Goal: Transaction & Acquisition: Purchase product/service

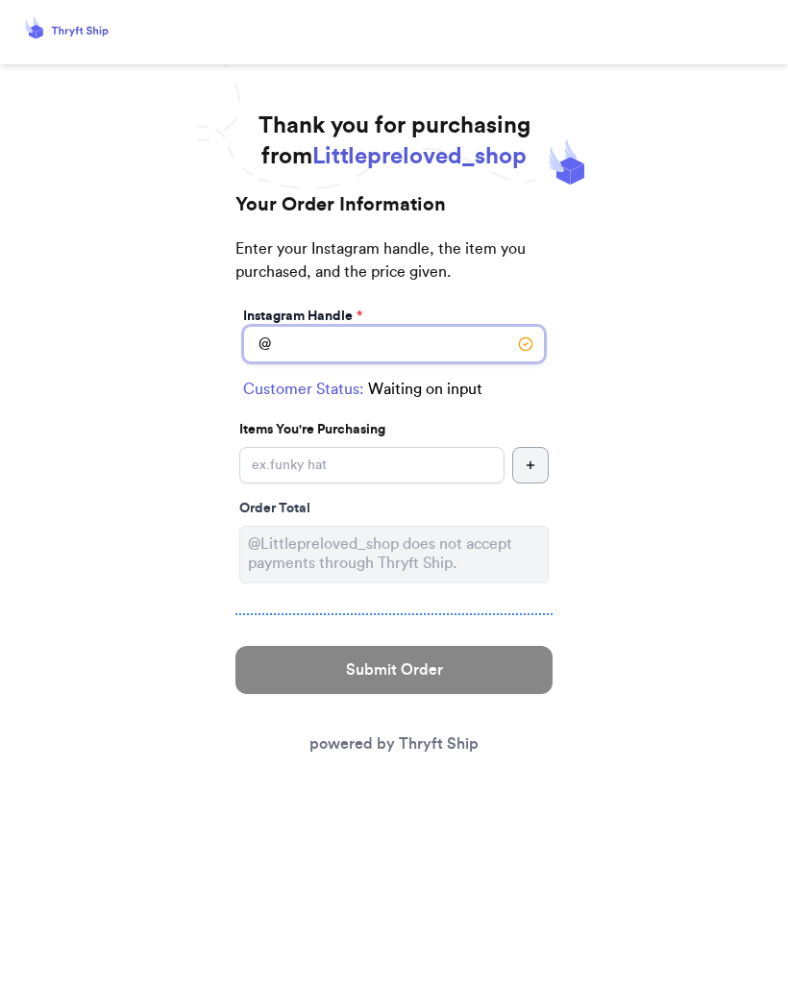
click at [458, 336] on input "Instagram Handle *" at bounding box center [394, 344] width 302 height 37
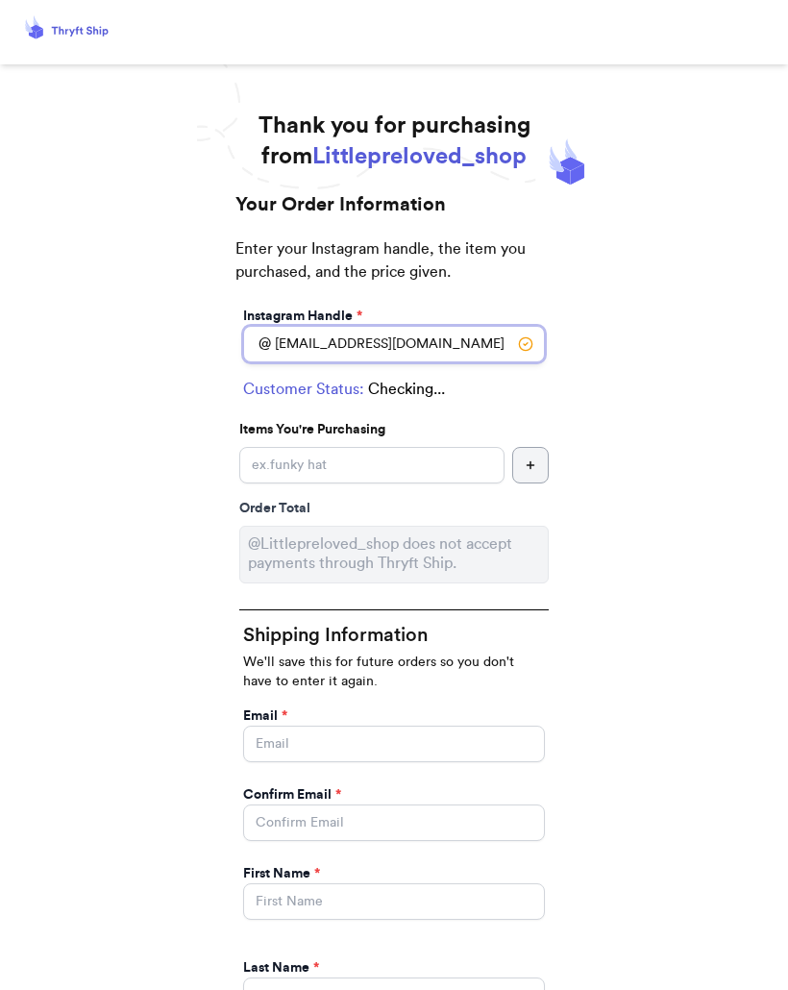
type input "[EMAIL_ADDRESS][DOMAIN_NAME]"
select select "IL"
type input "[GEOGRAPHIC_DATA]"
type input "60302"
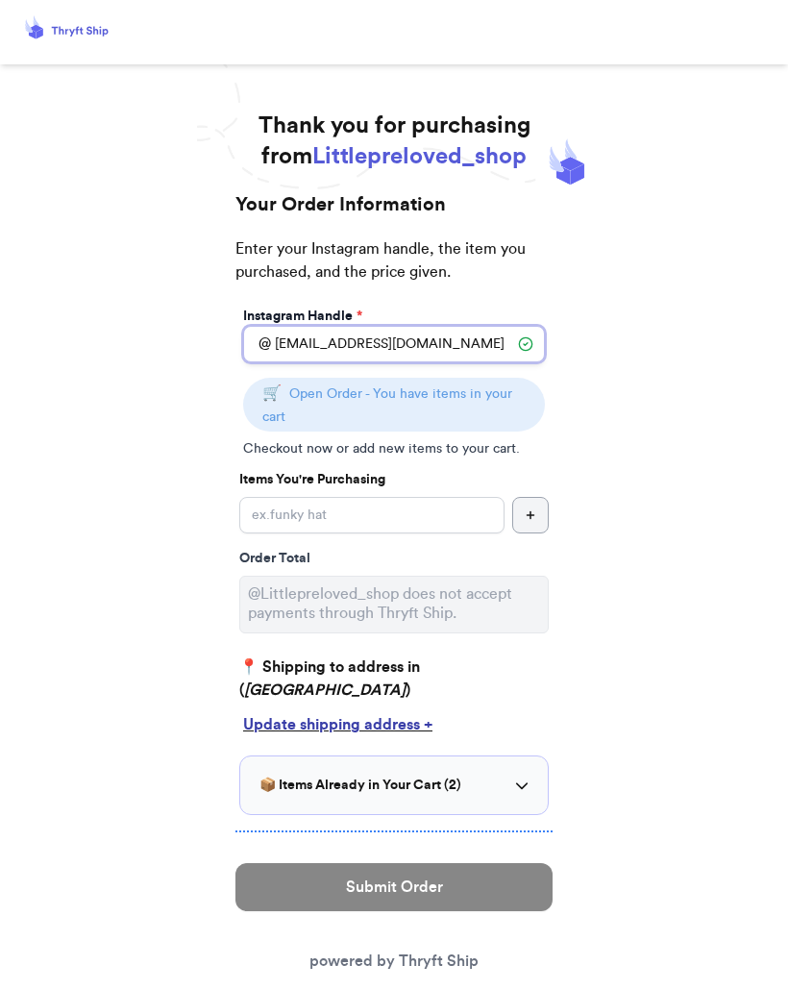
type input "[EMAIL_ADDRESS][DOMAIN_NAME]"
click at [374, 465] on div "Instagram Handle * @ [EMAIL_ADDRESS][DOMAIN_NAME] 🛒 Open Order - You have items…" at bounding box center [393, 559] width 317 height 512
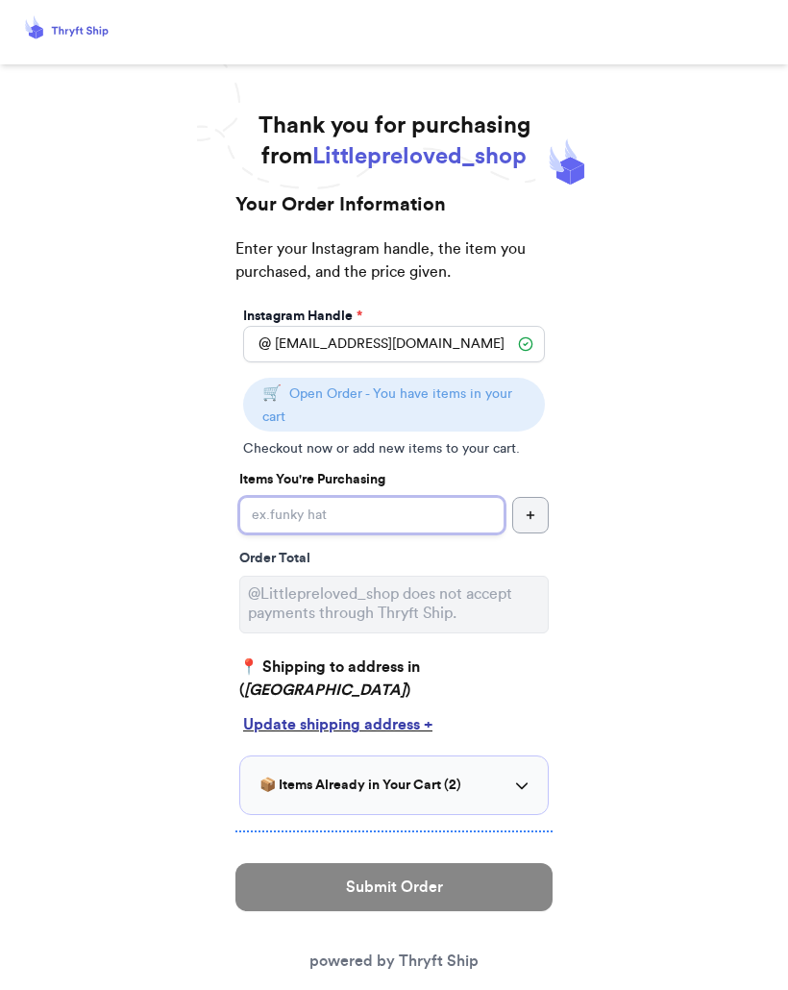
click at [433, 516] on input "Instagram Handle *" at bounding box center [371, 515] width 265 height 37
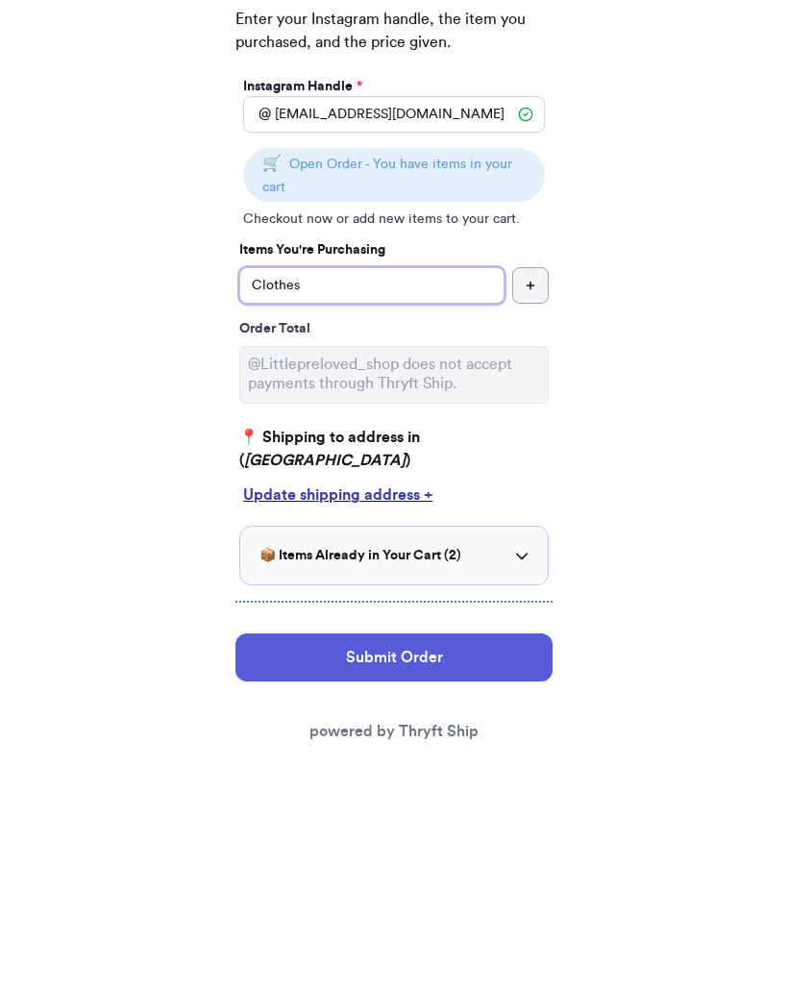
type input "Clothes"
click at [527, 775] on div "📦 Items Already in Your Cart ( 2 )" at bounding box center [393, 784] width 269 height 19
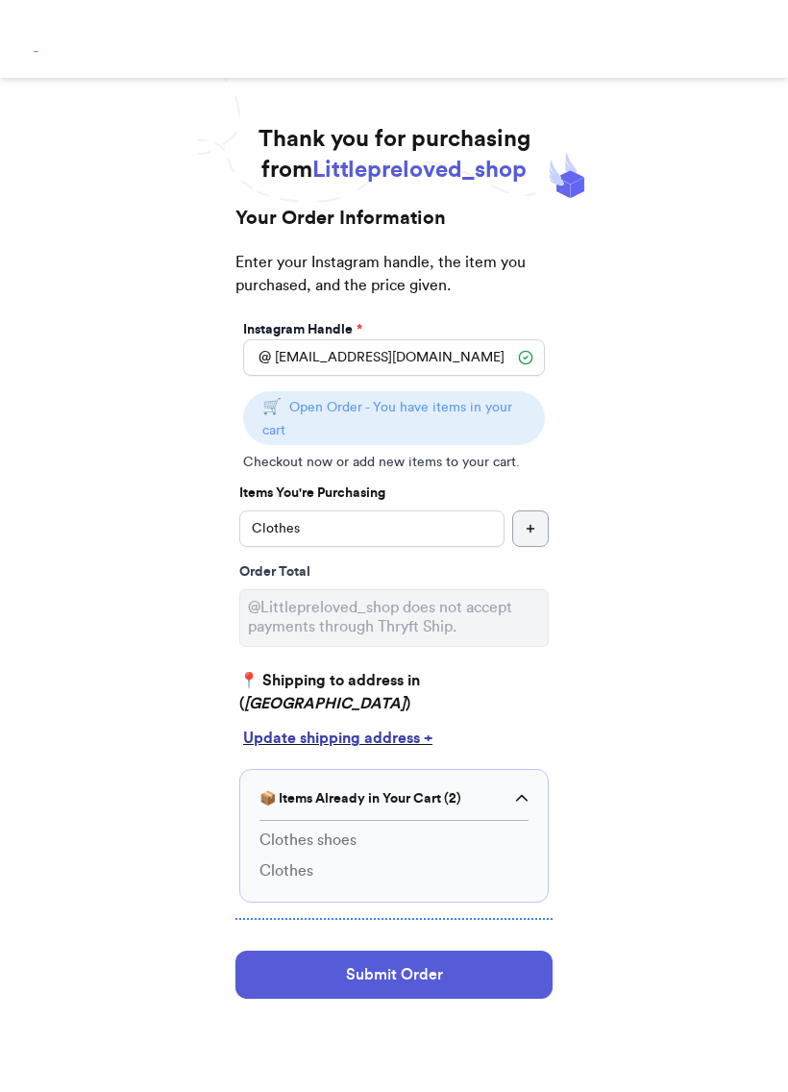
scroll to position [9, 0]
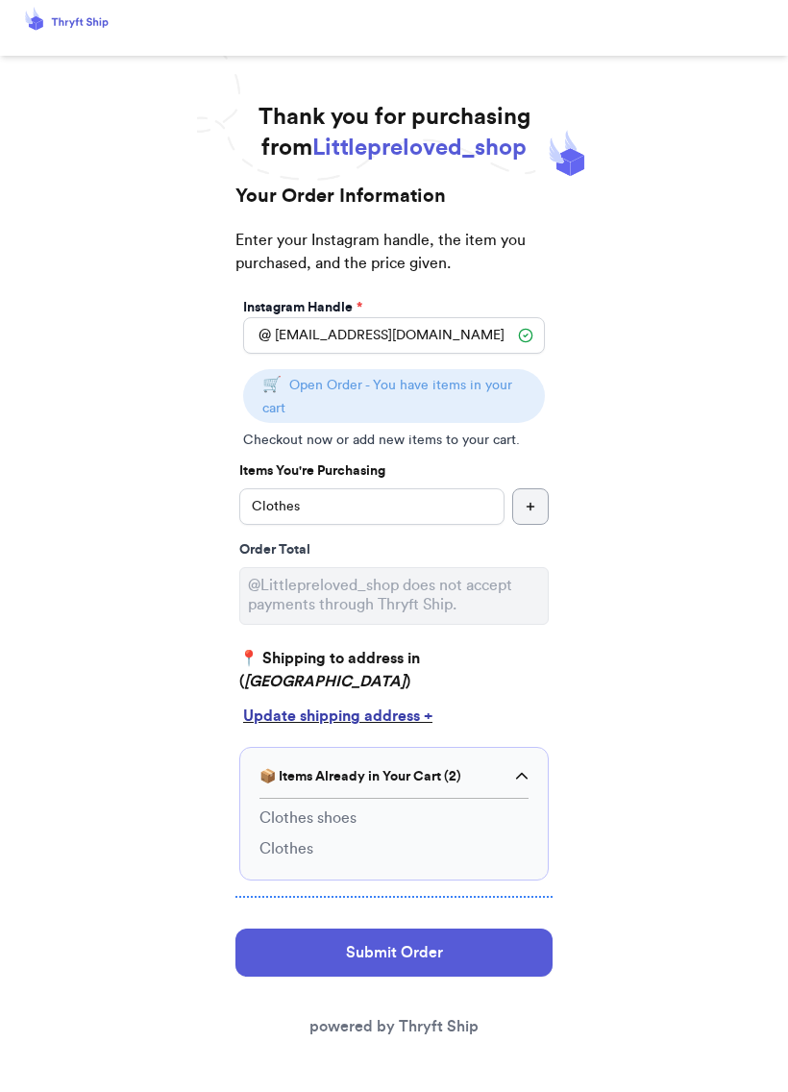
click at [387, 674] on em "[GEOGRAPHIC_DATA]" at bounding box center [324, 681] width 161 height 15
click at [410, 710] on div "Update shipping address +" at bounding box center [394, 715] width 302 height 23
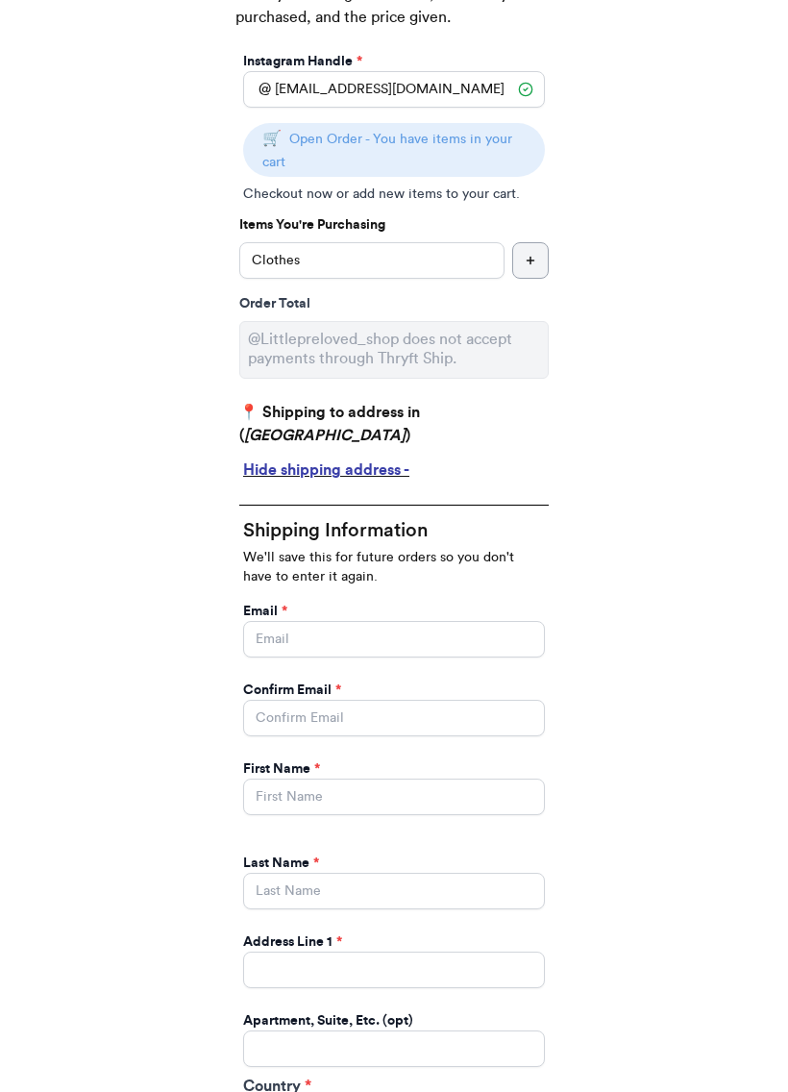
scroll to position [258, 0]
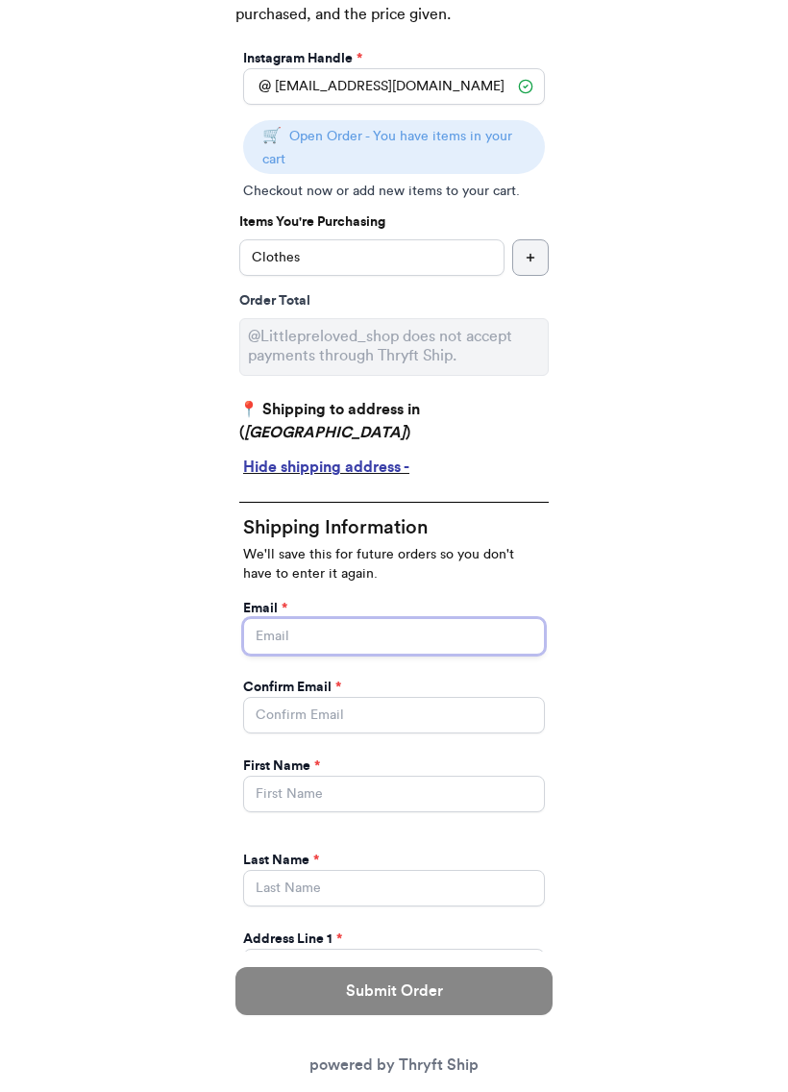
click at [447, 625] on input "Instagram Handle *" at bounding box center [394, 636] width 302 height 37
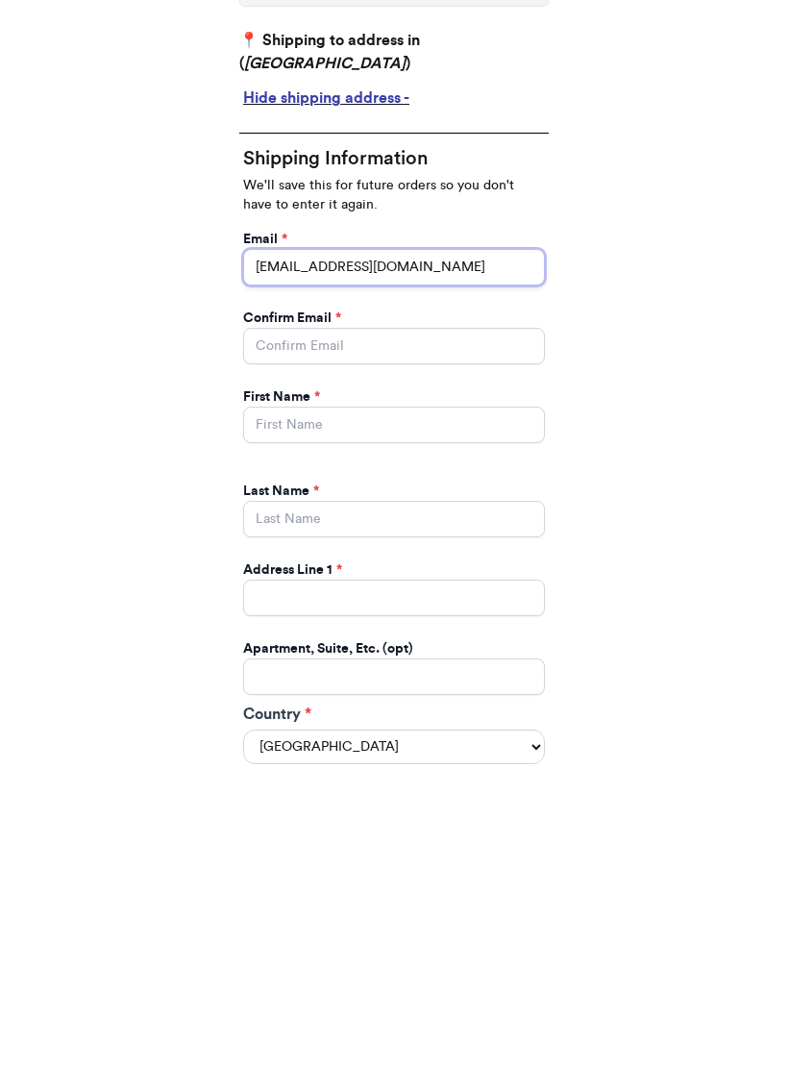
scroll to position [382, 0]
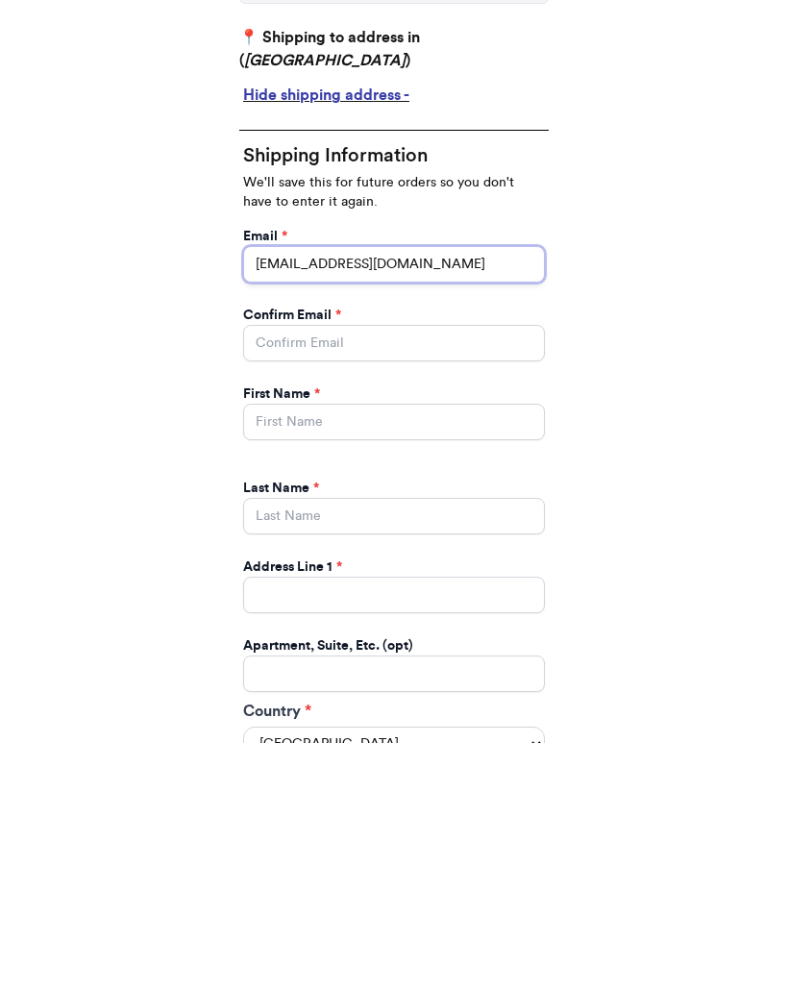
type input "[EMAIL_ADDRESS][DOMAIN_NAME]"
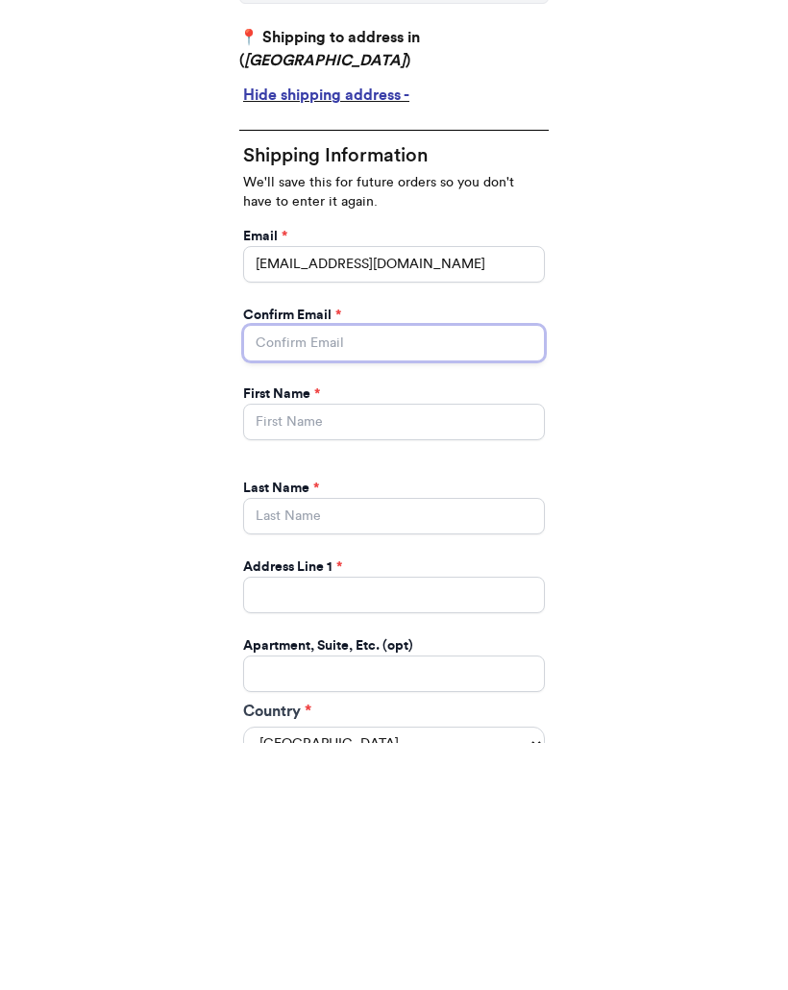
click at [464, 572] on input "Instagram Handle *" at bounding box center [394, 590] width 302 height 37
type input "[EMAIL_ADDRESS][DOMAIN_NAME]"
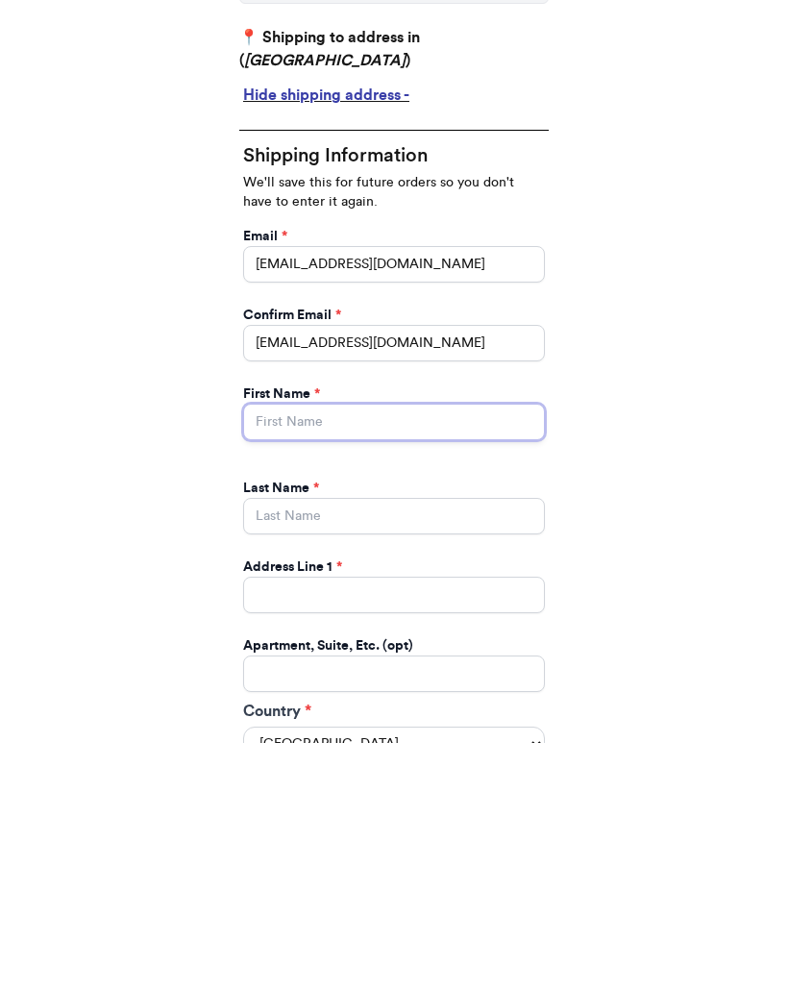
click at [365, 651] on input "Instagram Handle *" at bounding box center [394, 669] width 302 height 37
type input "[PERSON_NAME]"
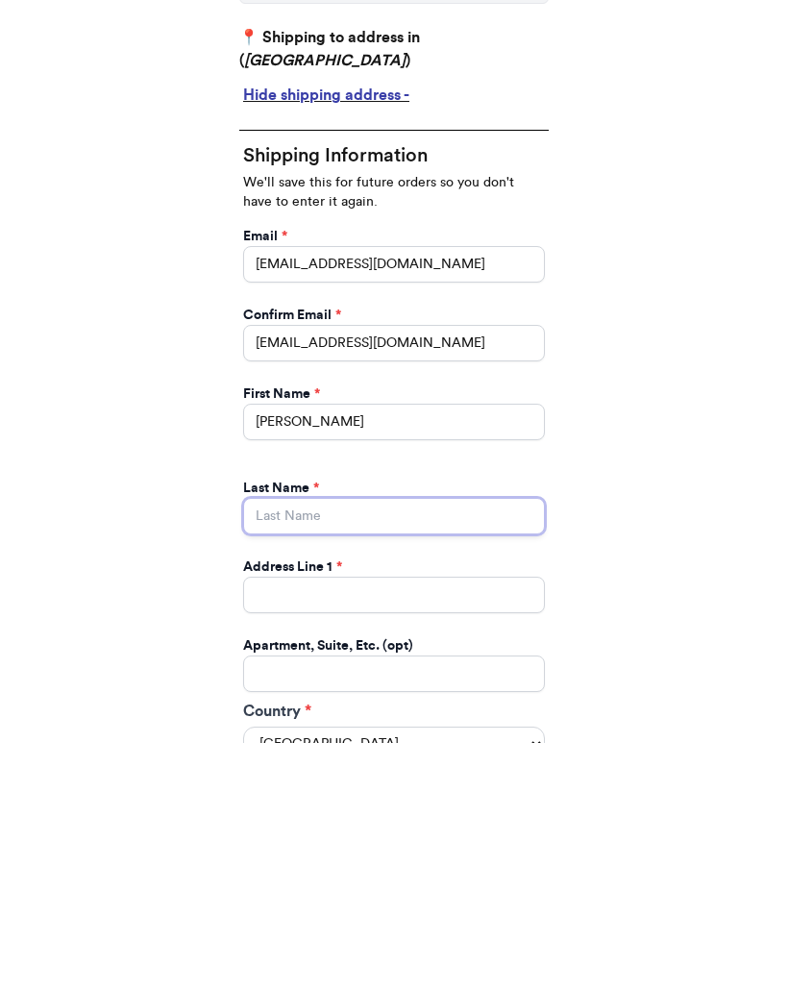
click at [382, 745] on input "Instagram Handle *" at bounding box center [394, 763] width 302 height 37
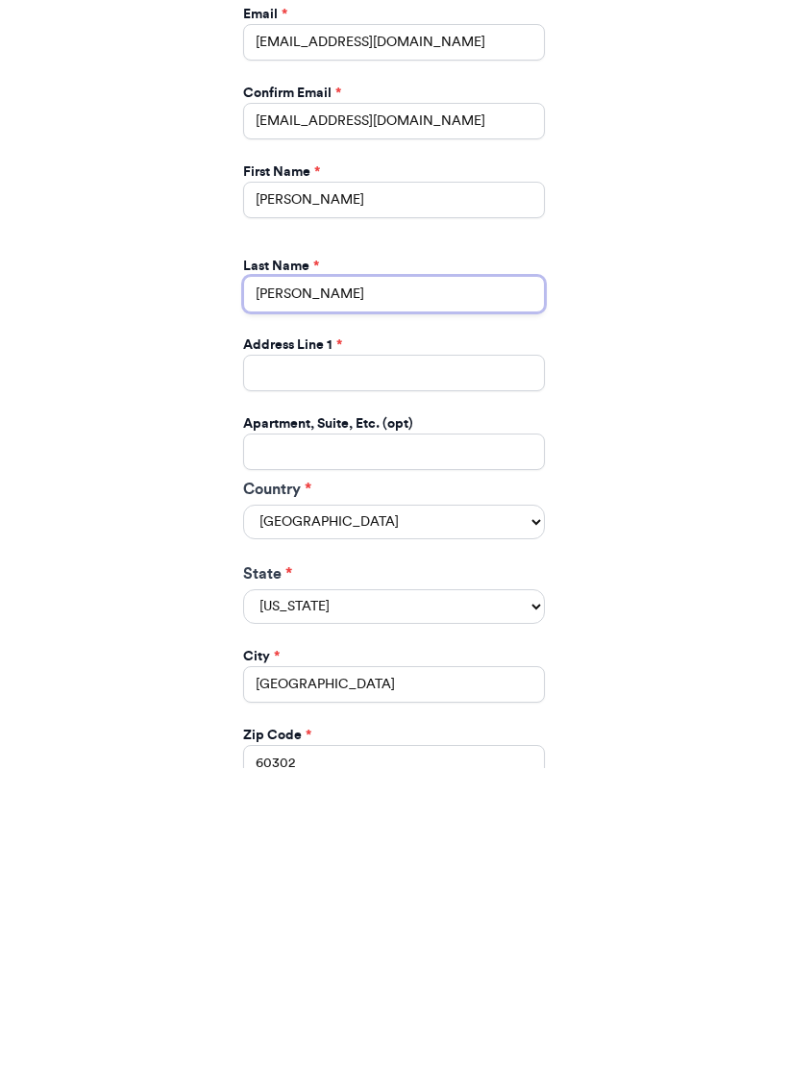
scroll to position [572, 0]
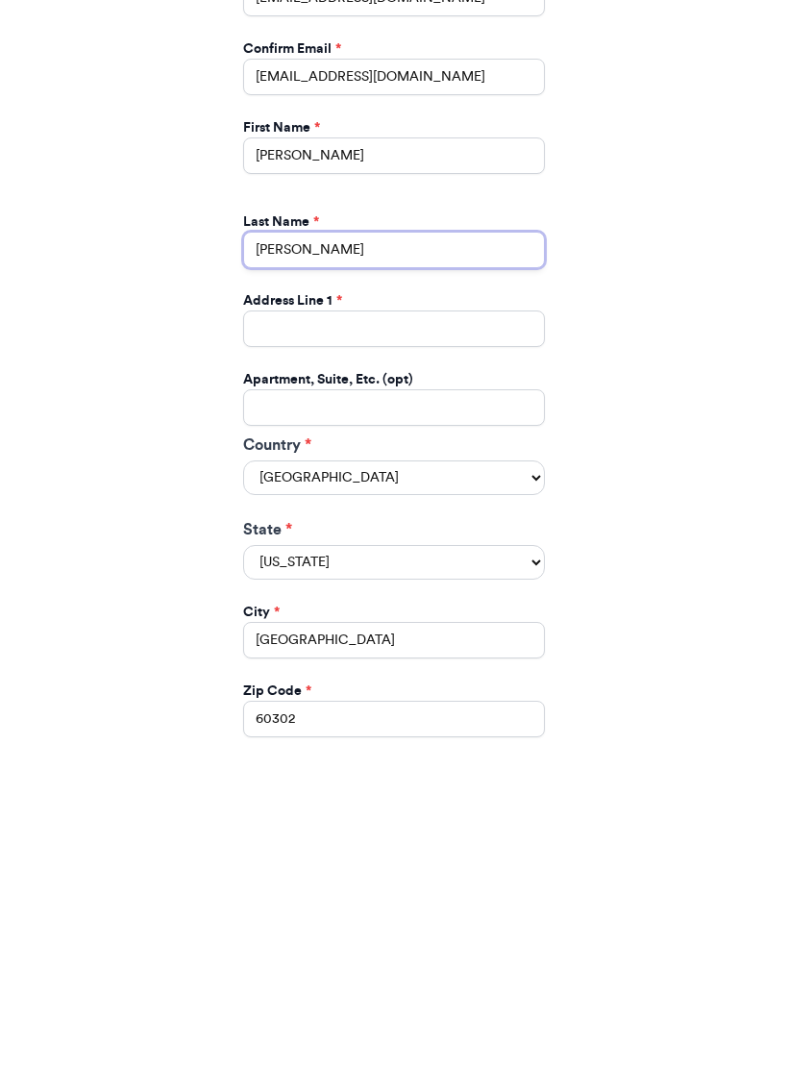
type input "[PERSON_NAME]"
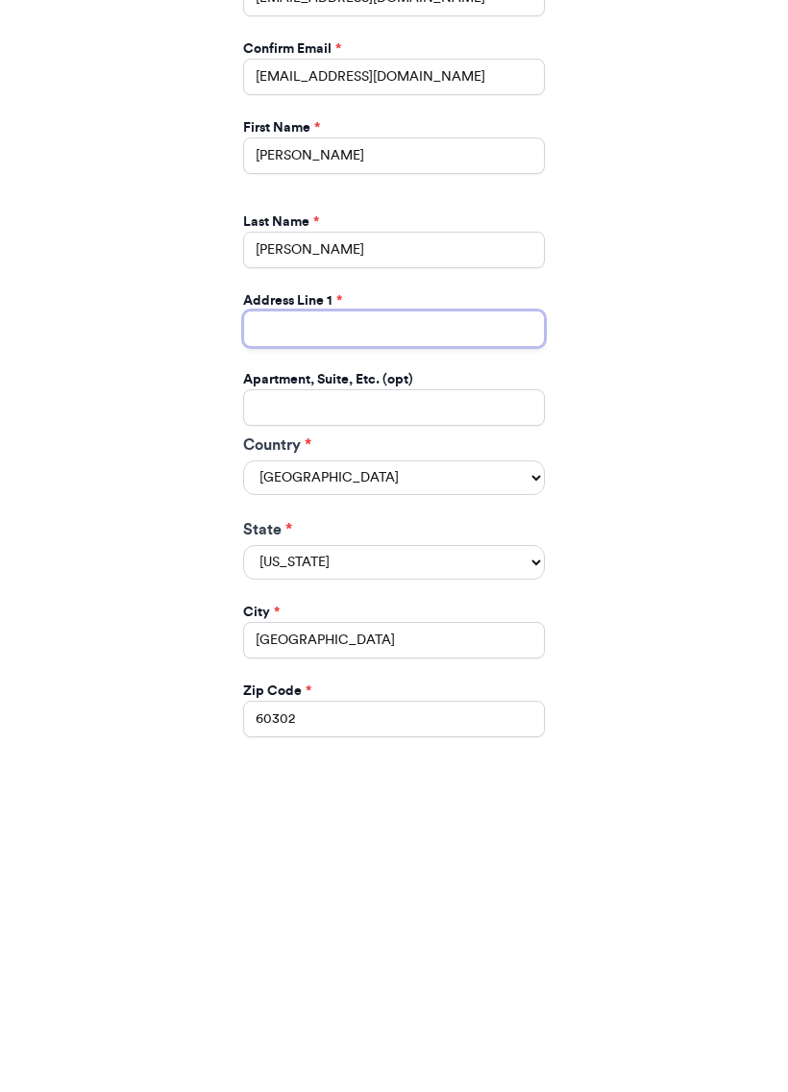
click at [321, 634] on input "Instagram Handle *" at bounding box center [394, 652] width 302 height 37
type input "[STREET_ADDRESS]"
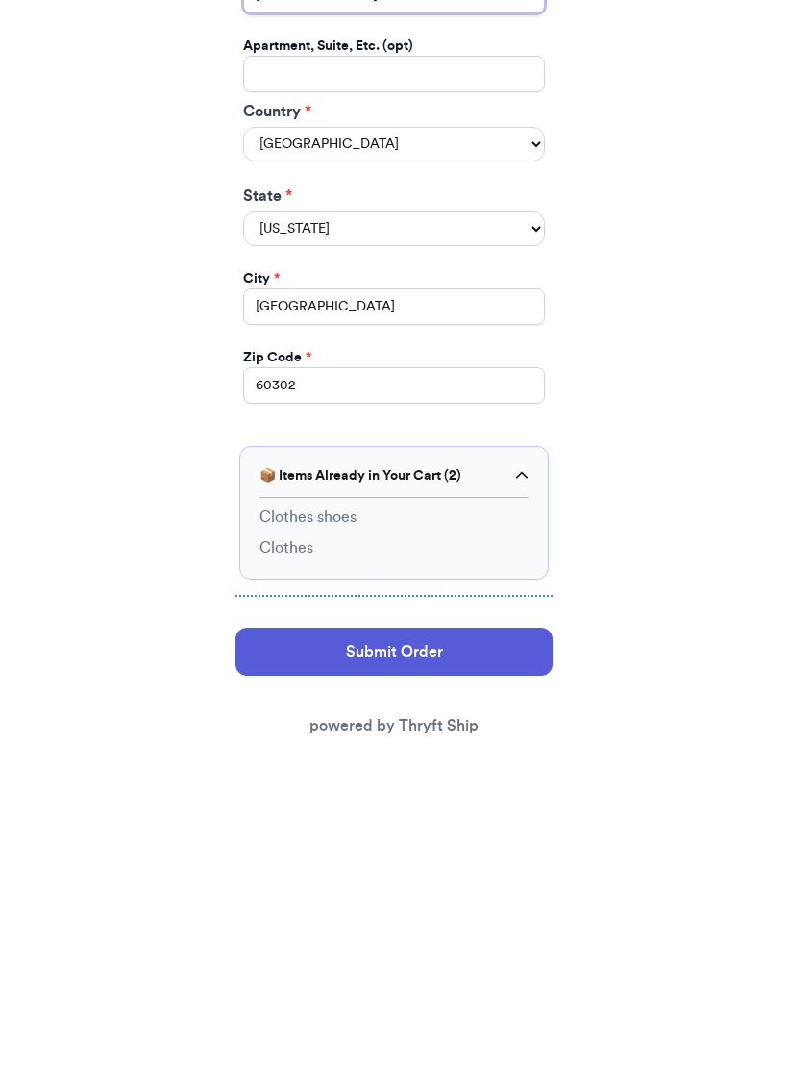
scroll to position [907, 0]
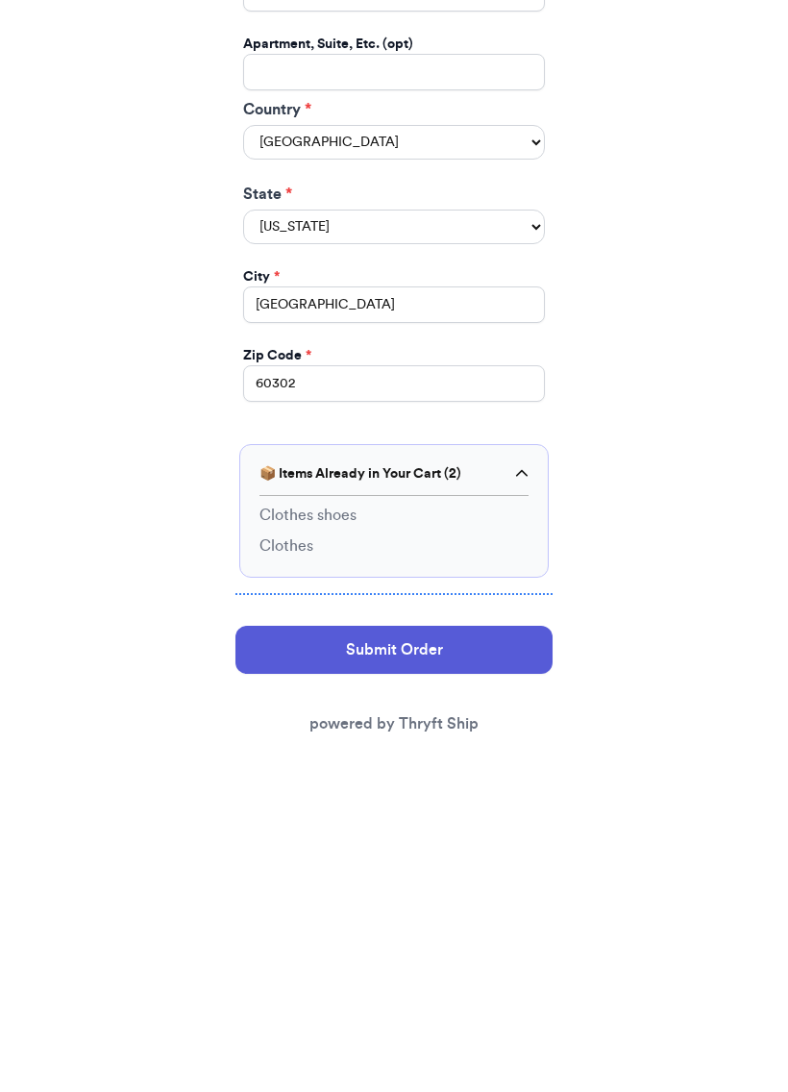
click at [516, 949] on button "Submit Order" at bounding box center [393, 973] width 317 height 48
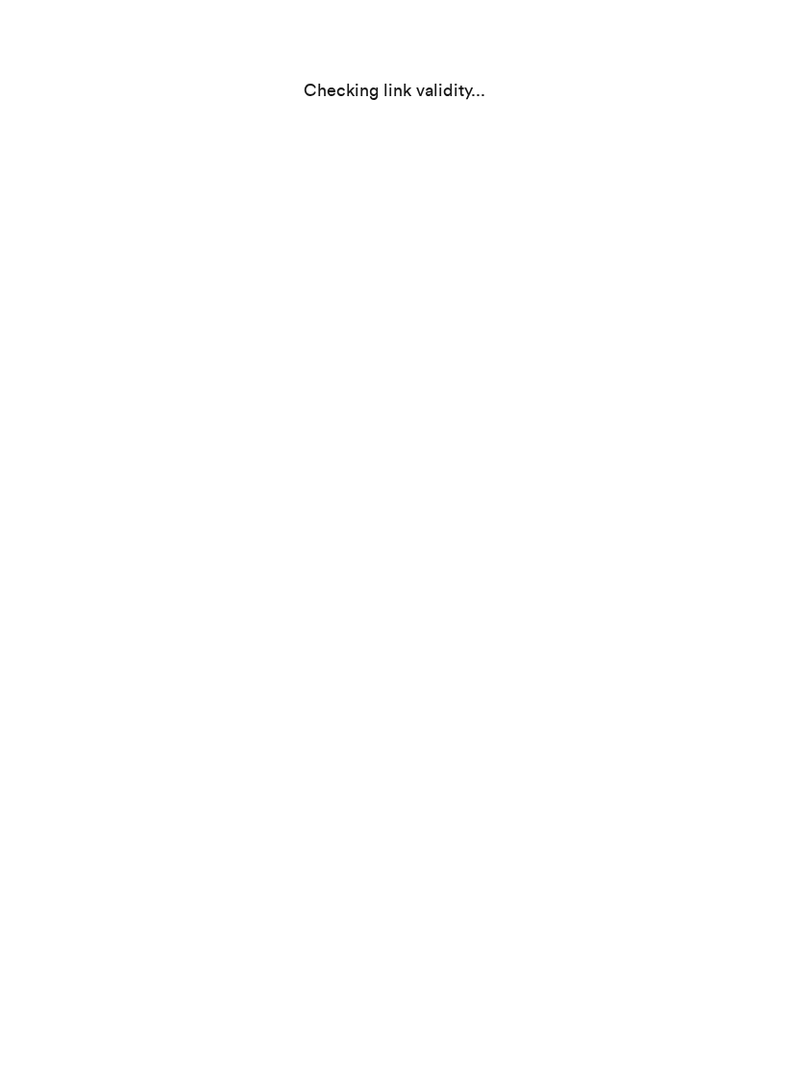
select select "IL"
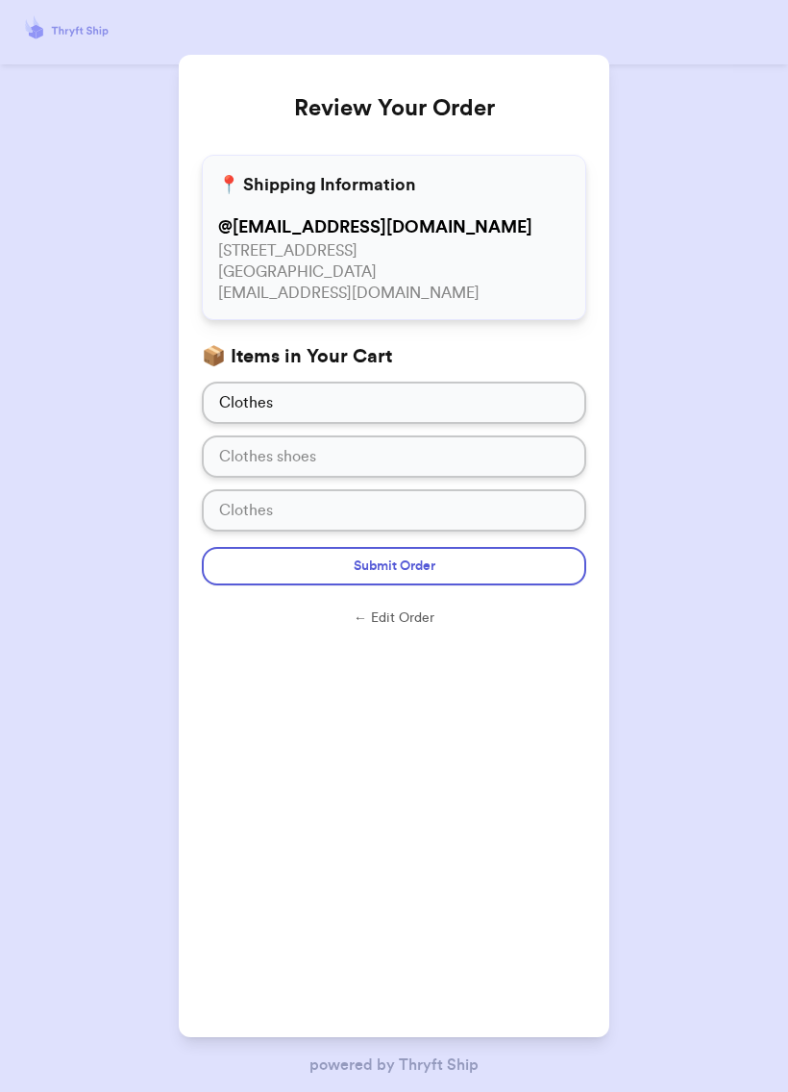
click at [480, 558] on button "Submit Order" at bounding box center [394, 566] width 384 height 38
